Goal: Information Seeking & Learning: Compare options

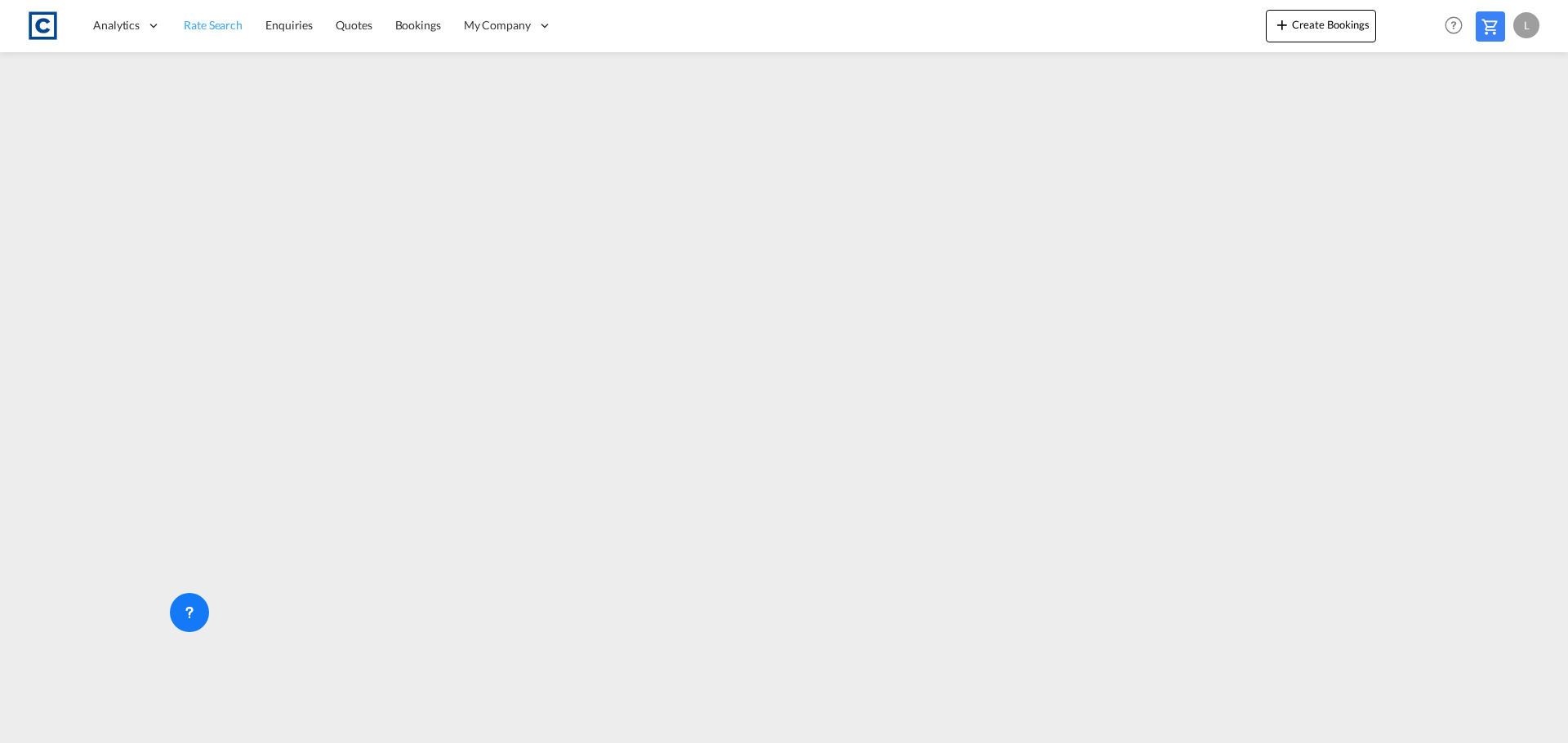
click at [222, 28] on span "Rate Search" at bounding box center [213, 25] width 59 height 14
click at [212, 29] on span "Rate Search" at bounding box center [213, 25] width 59 height 14
